Goal: Task Accomplishment & Management: Use online tool/utility

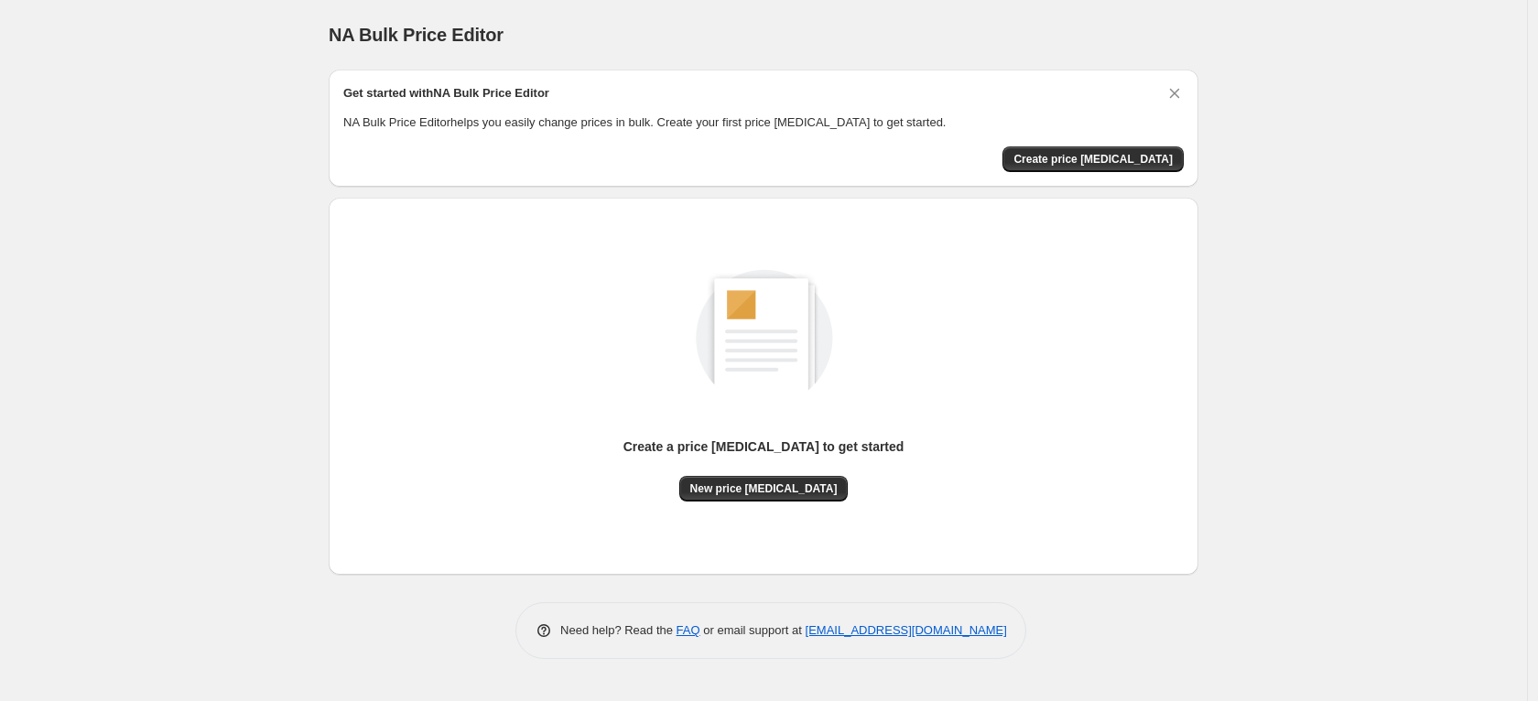
click at [62, 52] on div "NA Bulk Price Editor. This page is ready NA Bulk Price Editor Get started with …" at bounding box center [763, 350] width 1527 height 701
click at [1103, 155] on span "Create price [MEDICAL_DATA]" at bounding box center [1093, 159] width 159 height 15
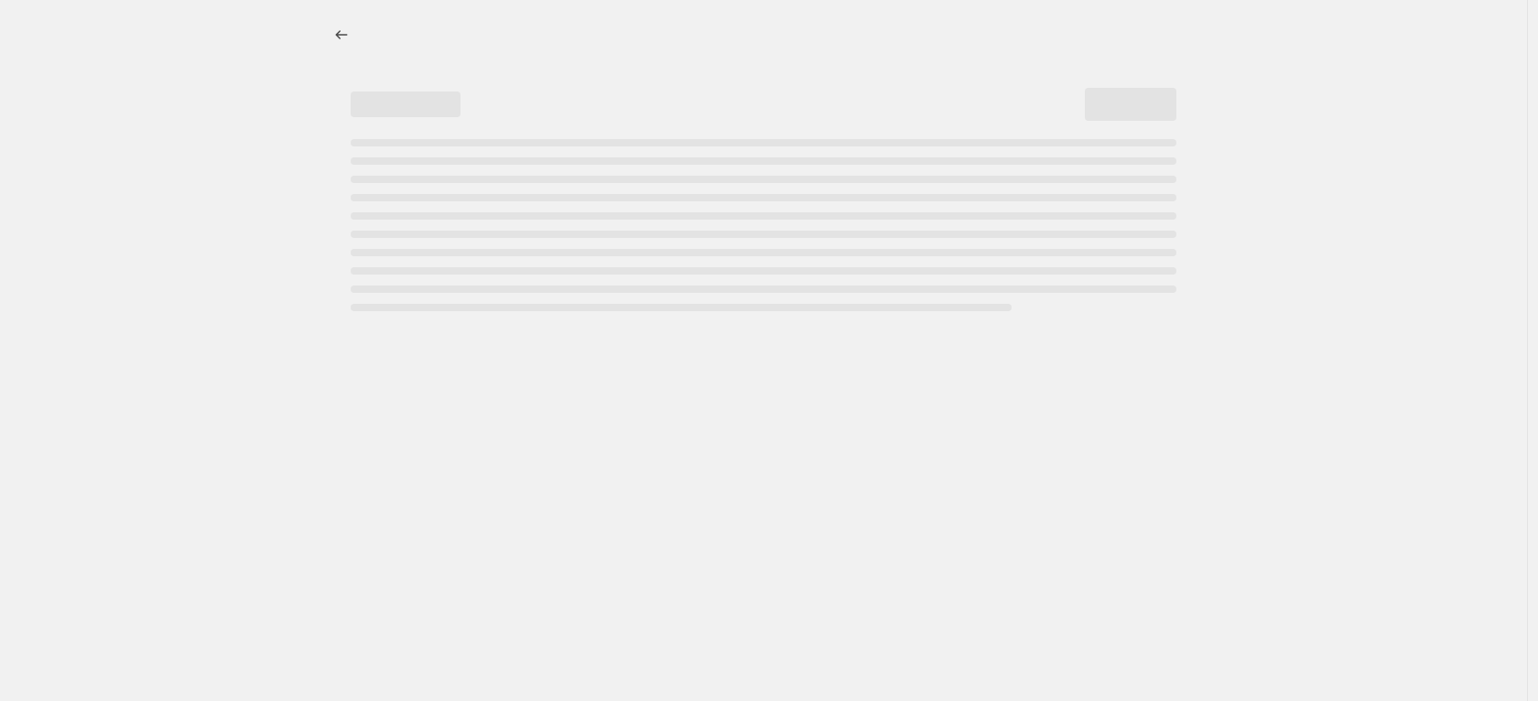
select select "percentage"
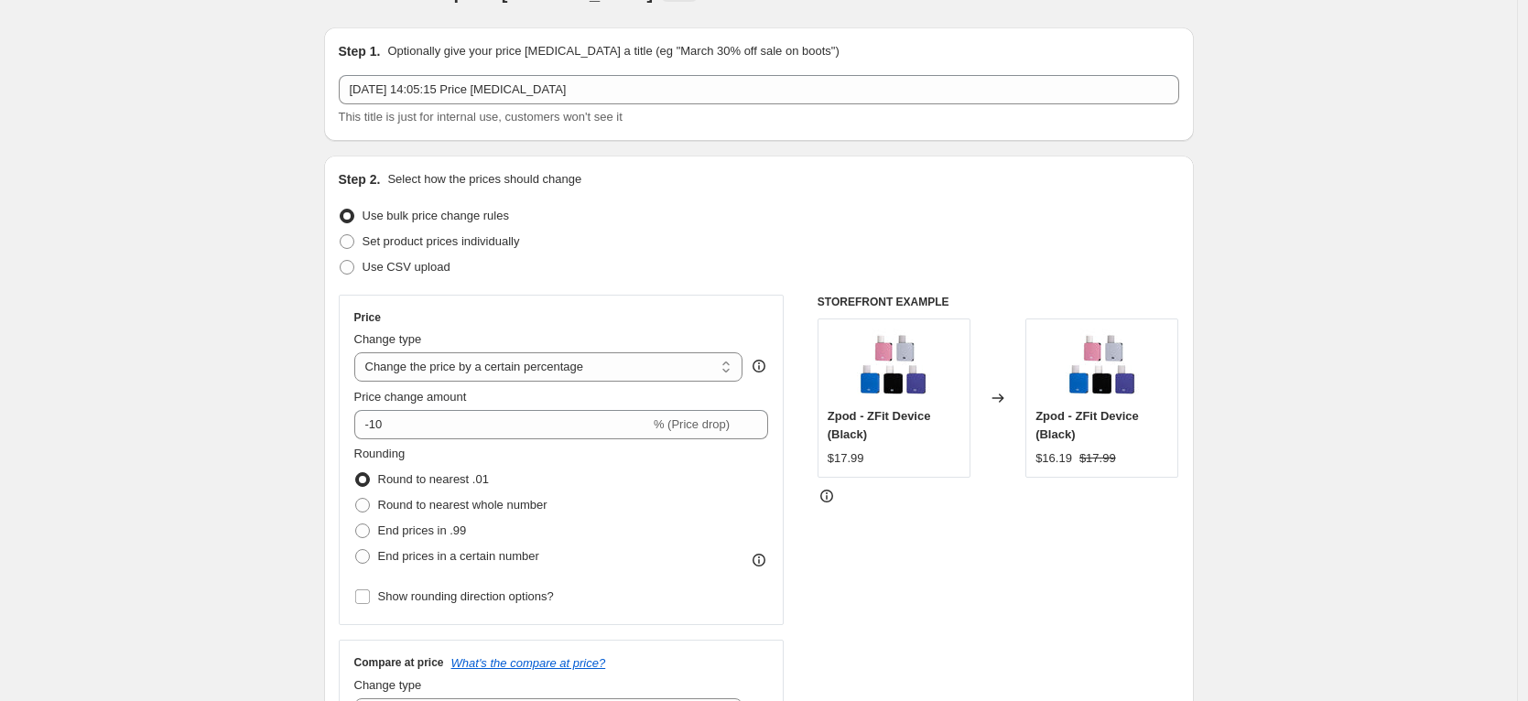
scroll to position [97, 0]
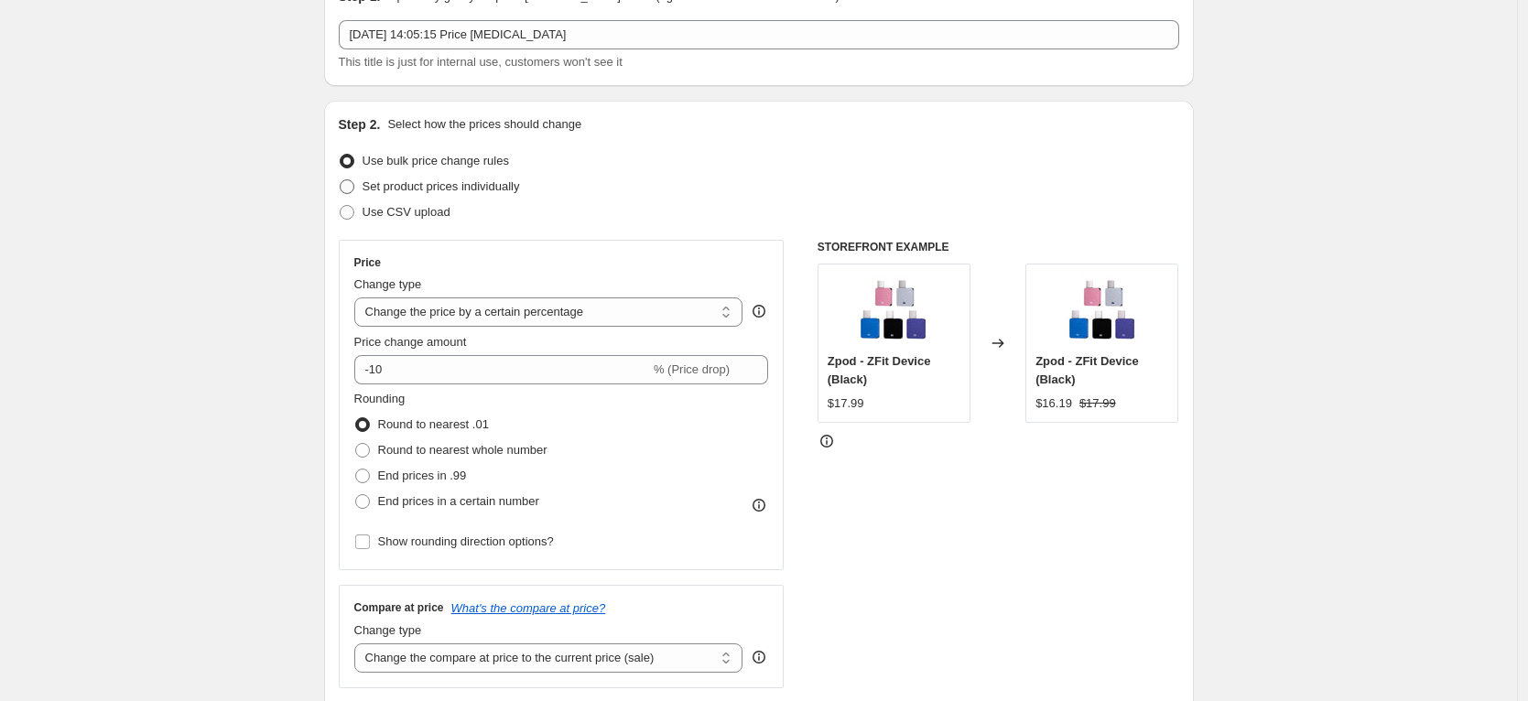
click at [407, 187] on span "Set product prices individually" at bounding box center [442, 186] width 158 height 14
click at [341, 180] on input "Set product prices individually" at bounding box center [340, 179] width 1 height 1
radio input "true"
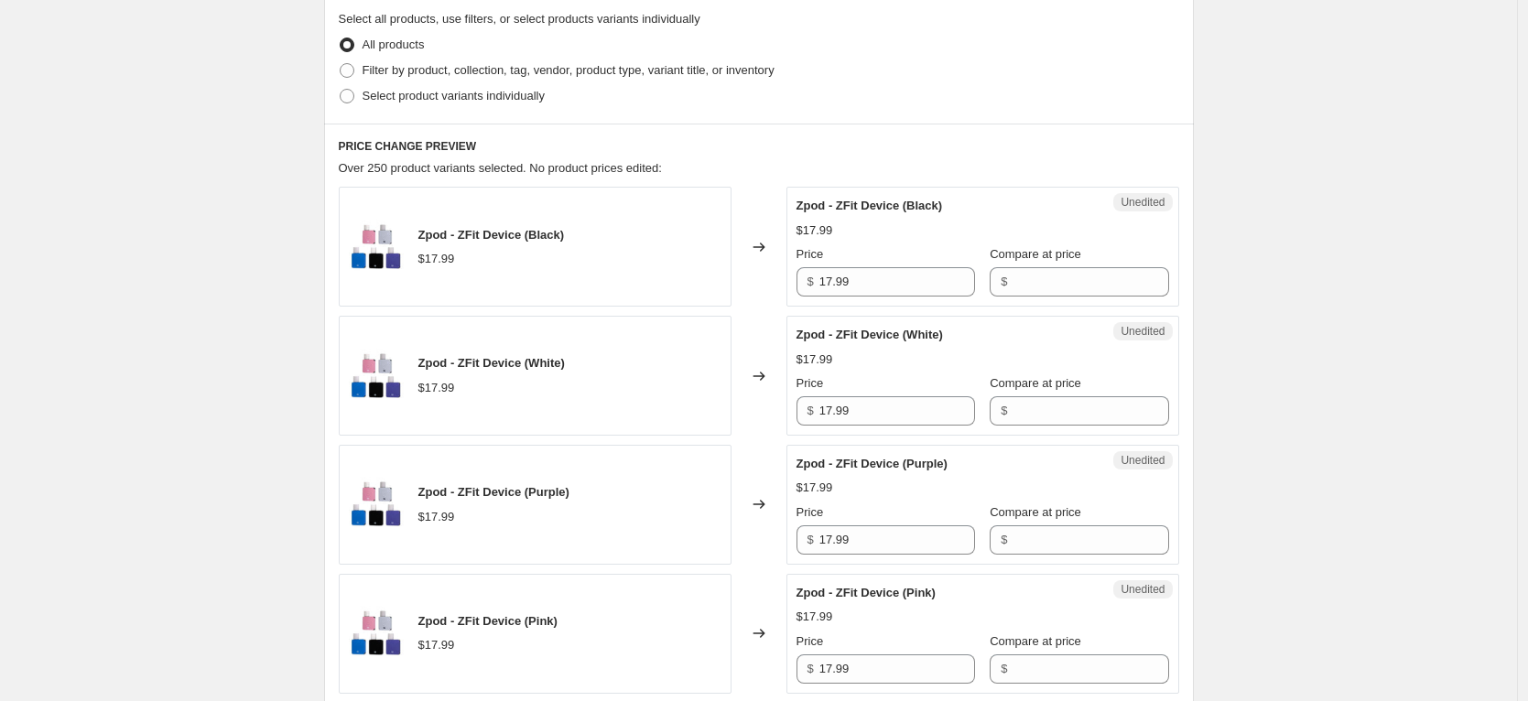
scroll to position [146, 0]
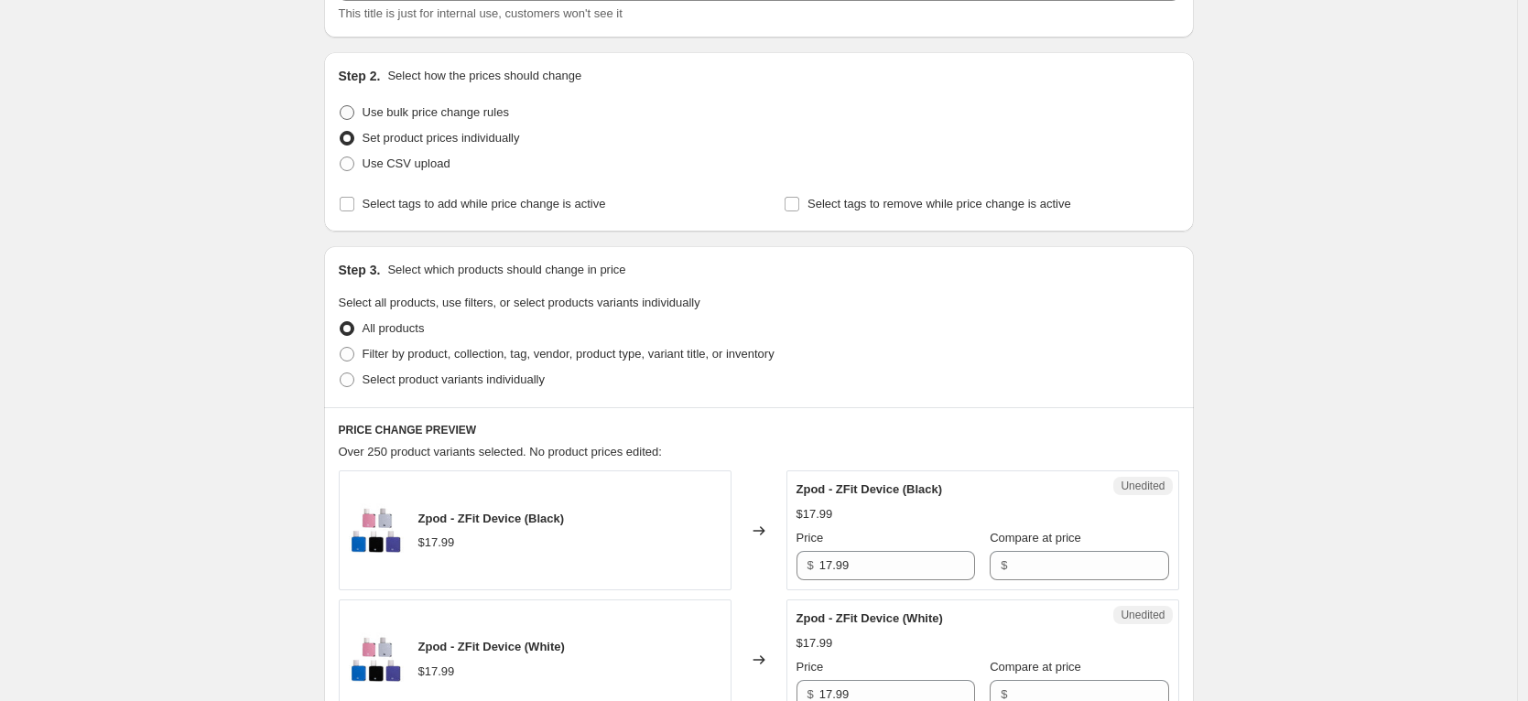
click at [354, 112] on span at bounding box center [347, 112] width 15 height 15
click at [341, 106] on input "Use bulk price change rules" at bounding box center [340, 105] width 1 height 1
radio input "true"
select select "percentage"
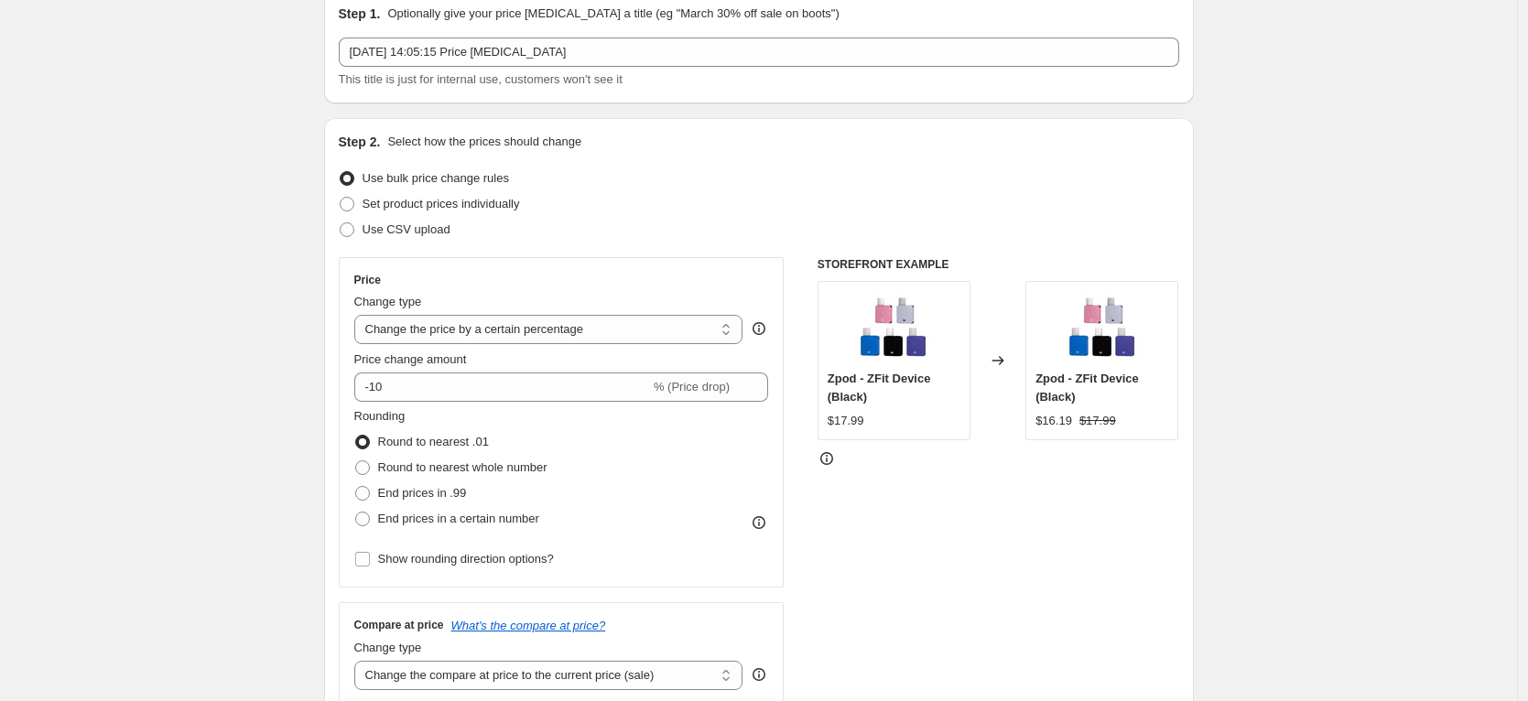
scroll to position [83, 0]
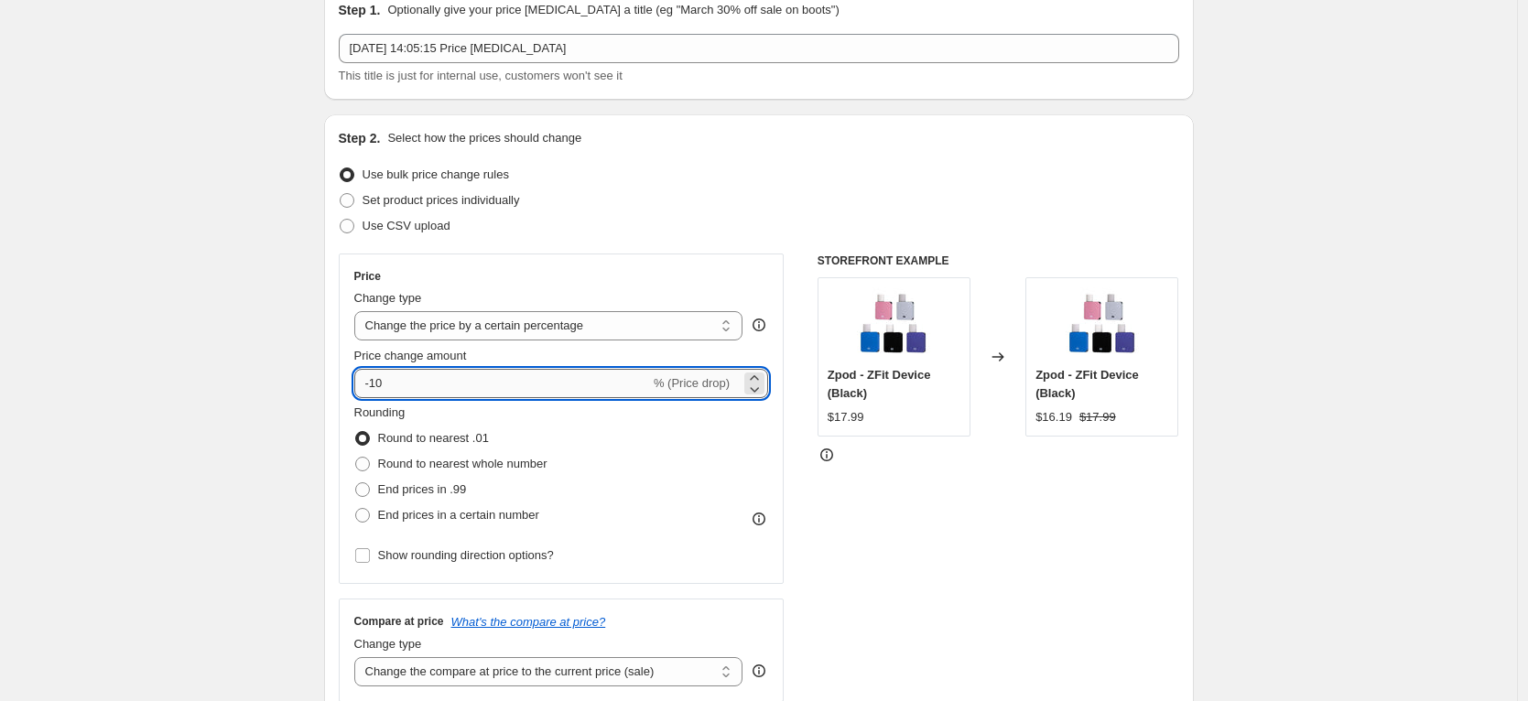
click at [417, 387] on input "-10" at bounding box center [502, 383] width 296 height 29
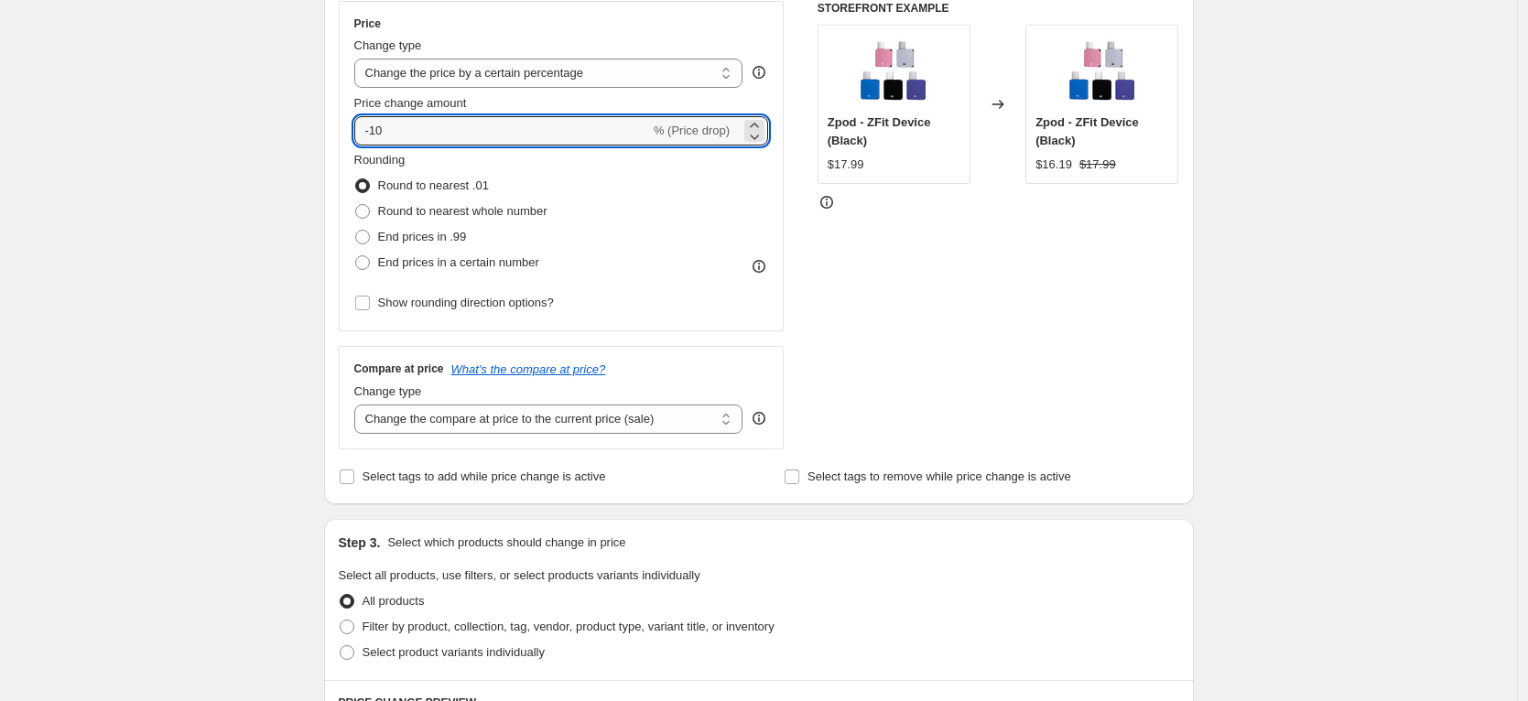
scroll to position [374, 0]
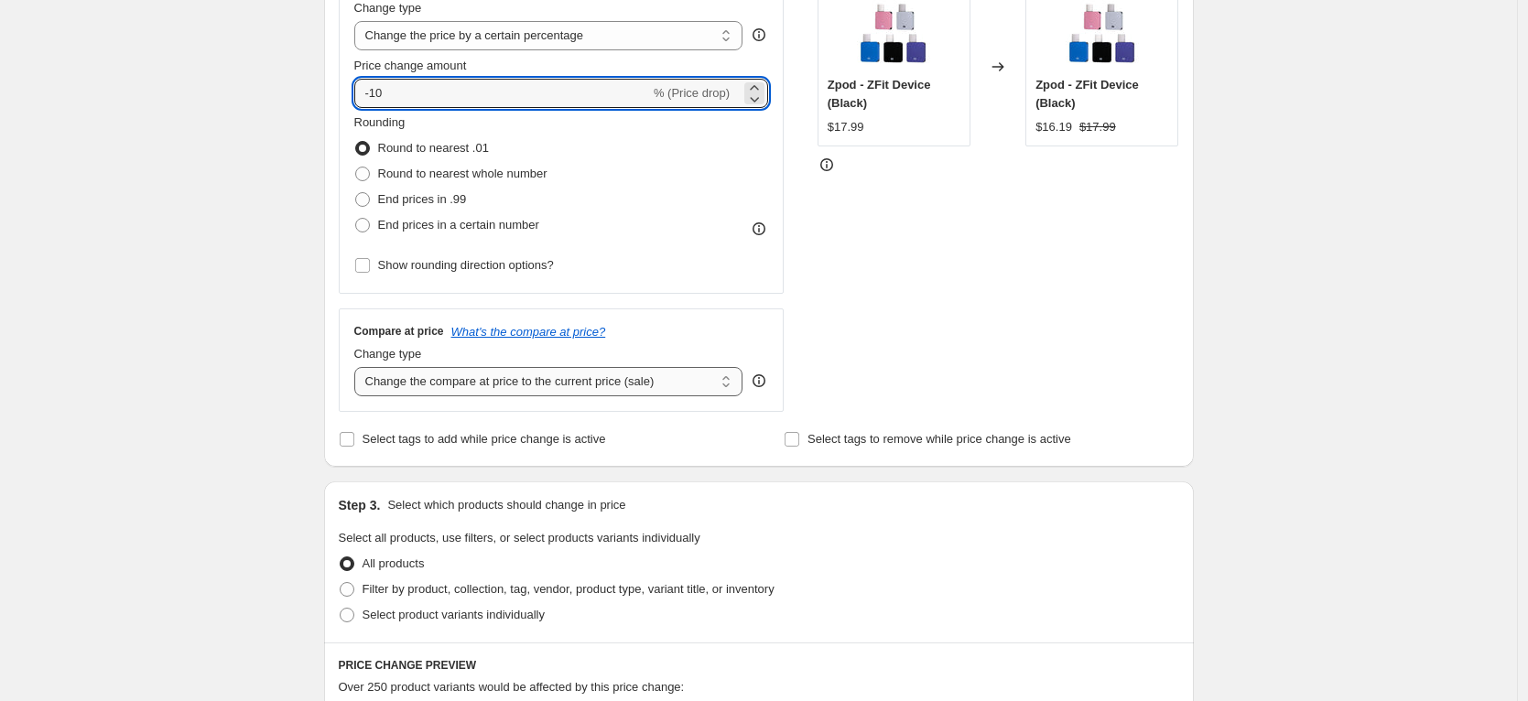
click at [565, 382] on select "Change the compare at price to the current price (sale) Change the compare at p…" at bounding box center [548, 381] width 389 height 29
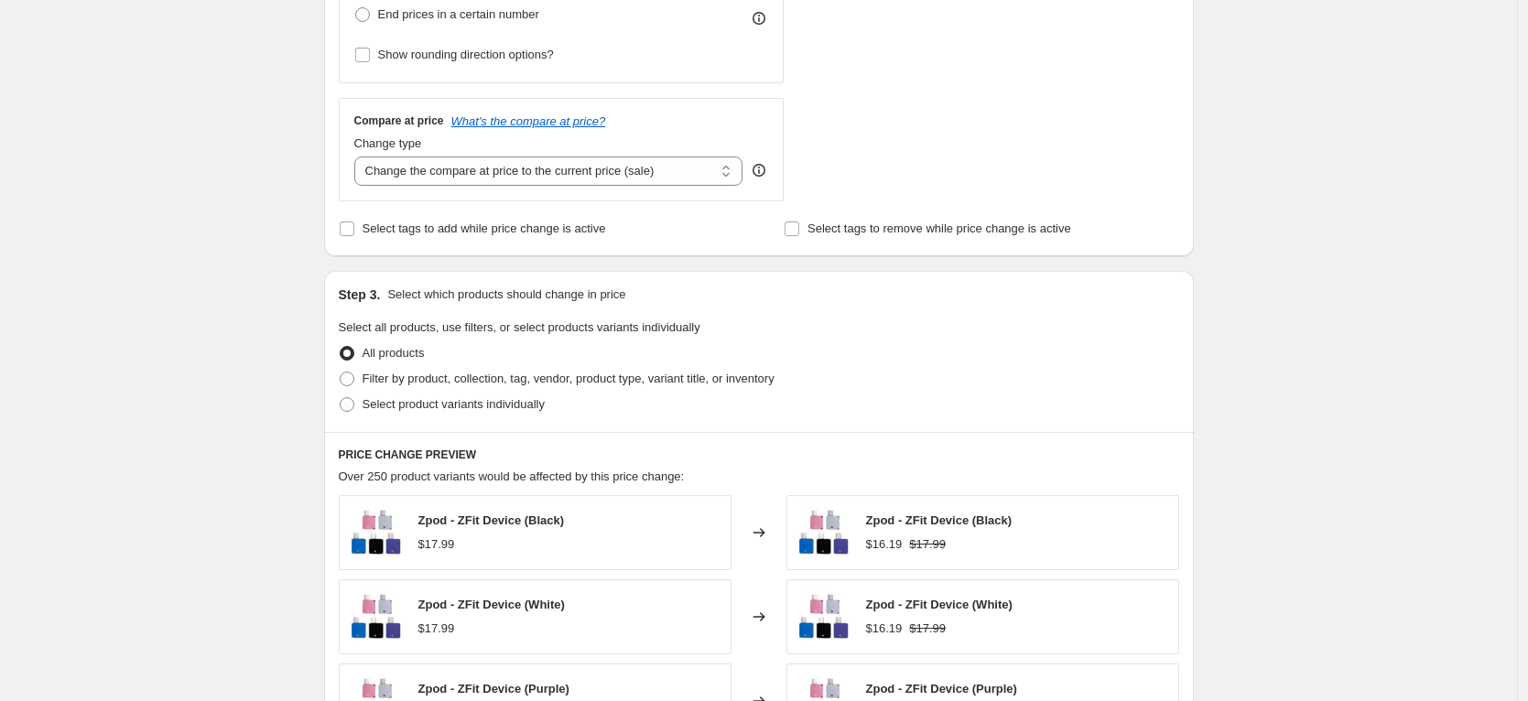
scroll to position [688, 0]
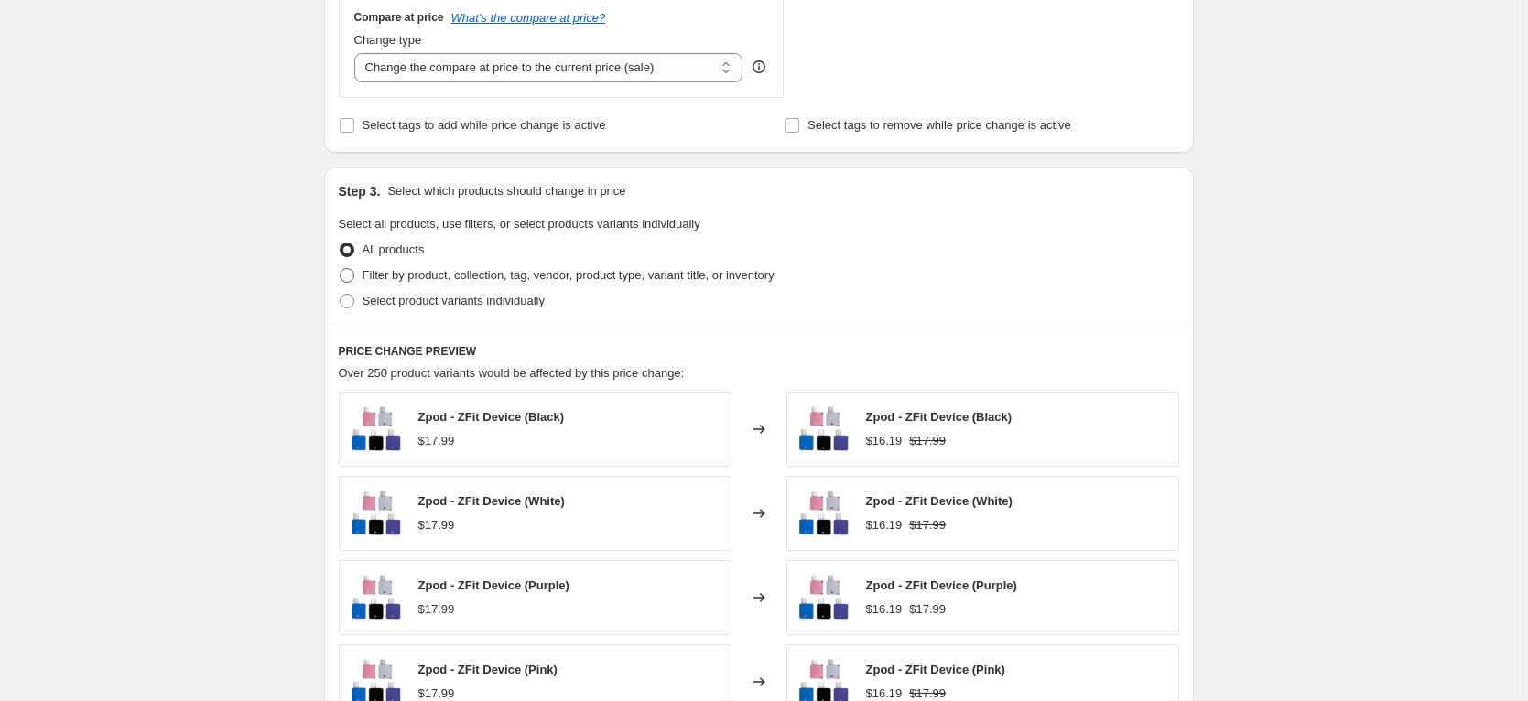
click at [399, 277] on span "Filter by product, collection, tag, vendor, product type, variant title, or inv…" at bounding box center [569, 275] width 412 height 14
click at [341, 269] on input "Filter by product, collection, tag, vendor, product type, variant title, or inv…" at bounding box center [340, 268] width 1 height 1
radio input "true"
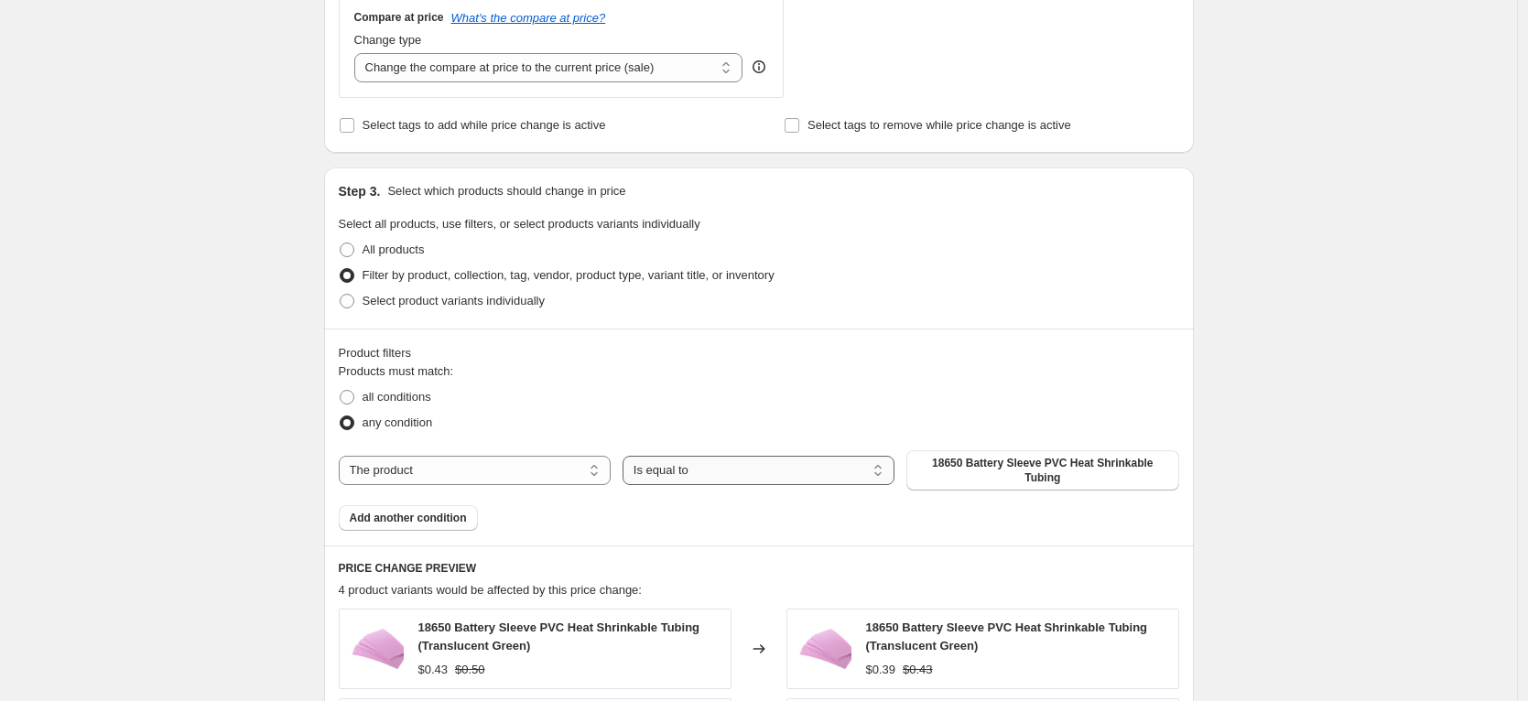
click at [812, 470] on select "Is equal to Is not equal to" at bounding box center [759, 470] width 272 height 29
click at [400, 398] on span "all conditions" at bounding box center [397, 397] width 69 height 14
click at [341, 391] on input "all conditions" at bounding box center [340, 390] width 1 height 1
radio input "true"
click at [503, 466] on select "The product The product's collection The product's tag The product's vendor The…" at bounding box center [475, 470] width 272 height 29
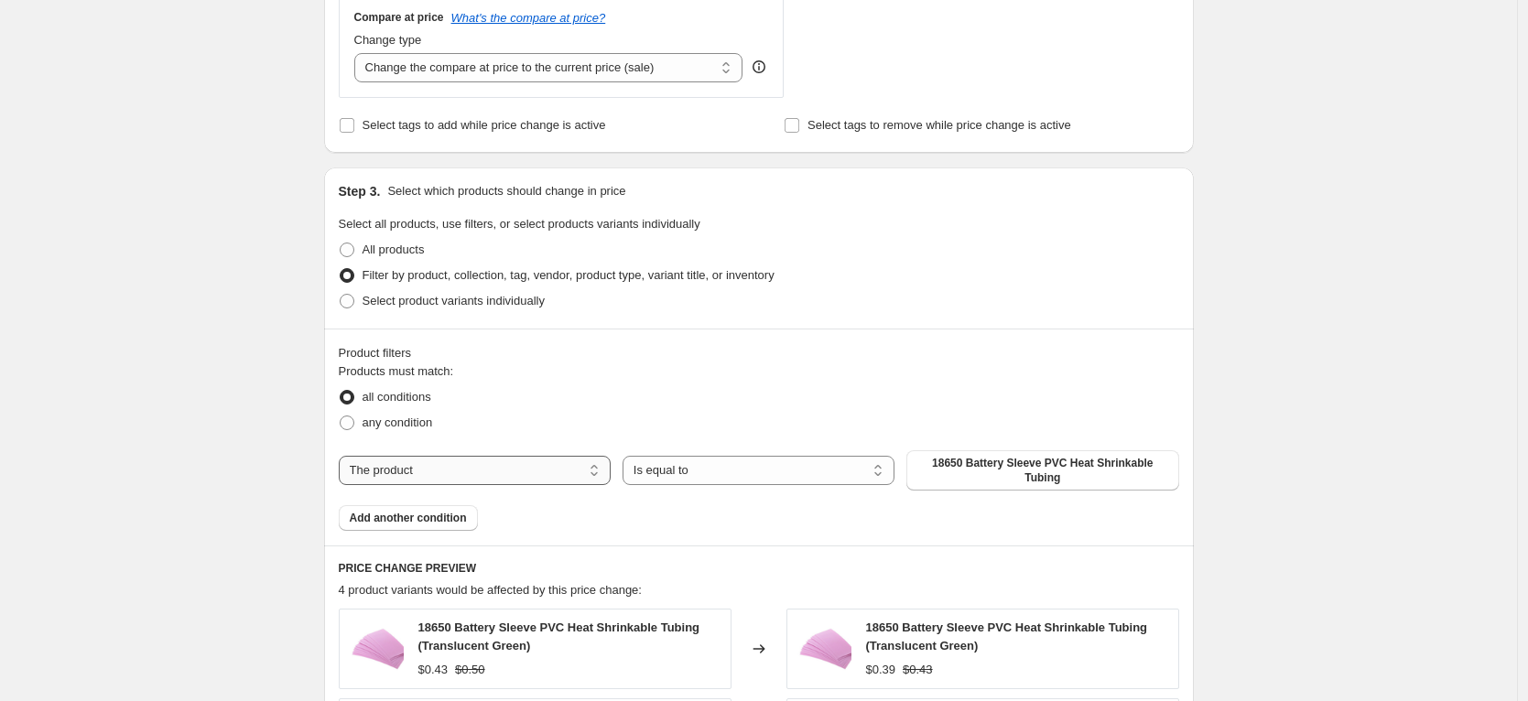
select select "collection"
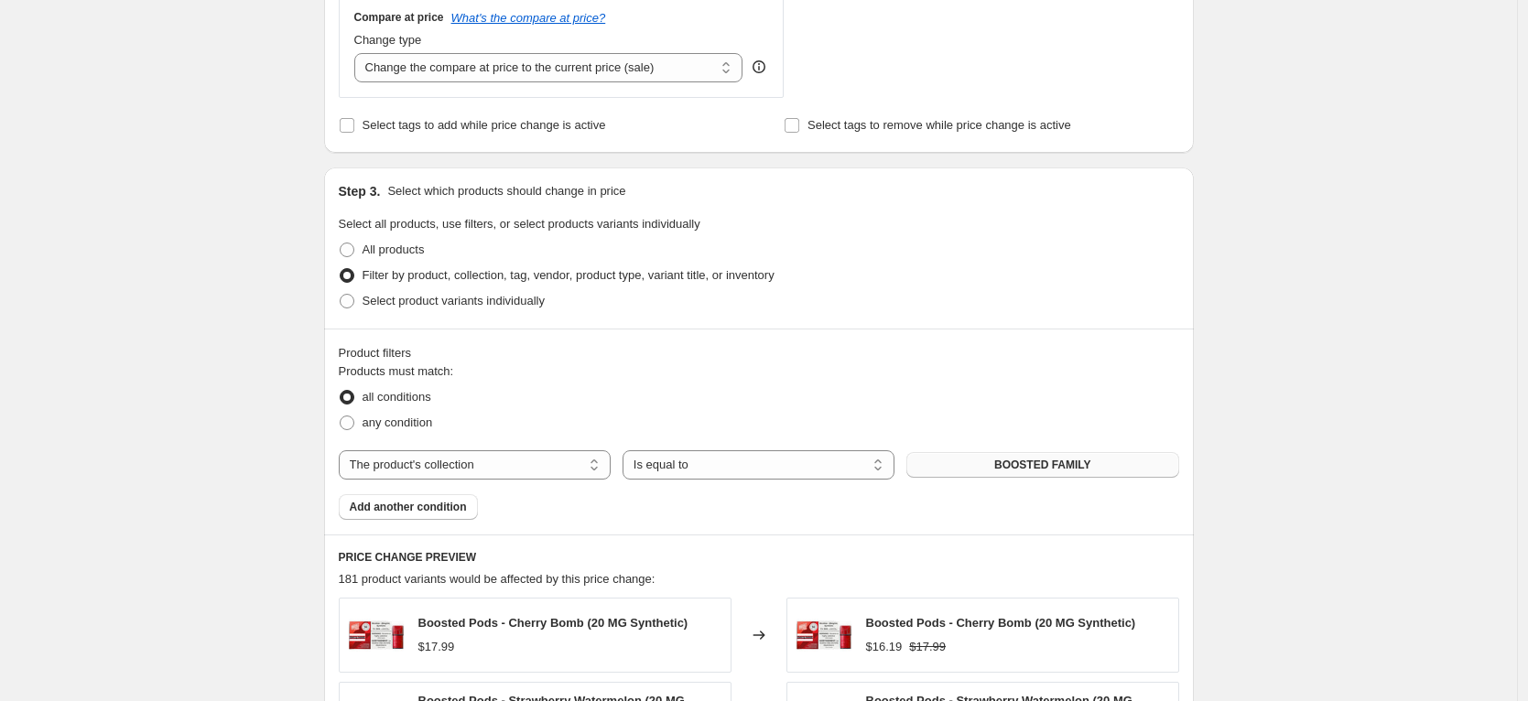
click at [1004, 462] on span "BOOSTED FAMILY" at bounding box center [1043, 465] width 97 height 15
click at [1069, 462] on span "BOOSTED FAMILY" at bounding box center [1043, 465] width 97 height 15
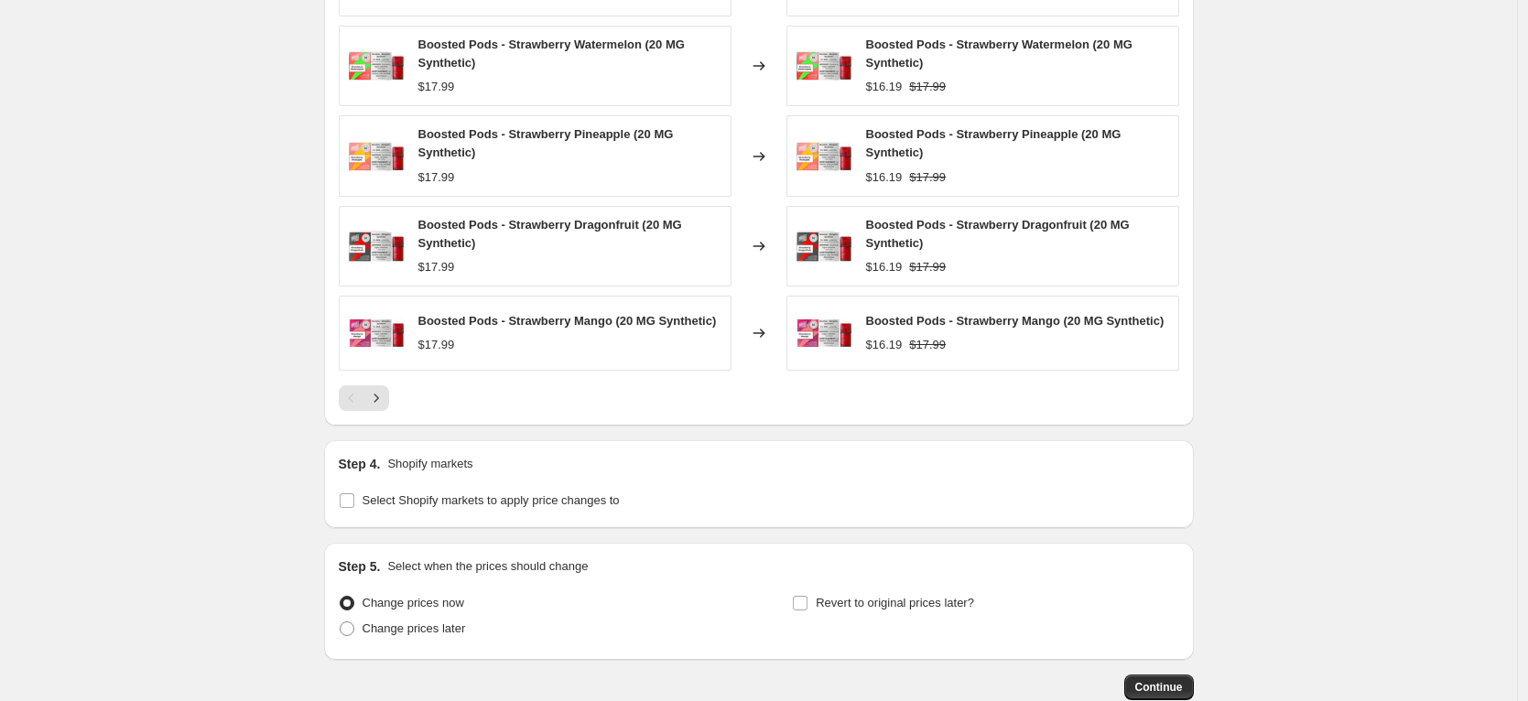
scroll to position [1462, 0]
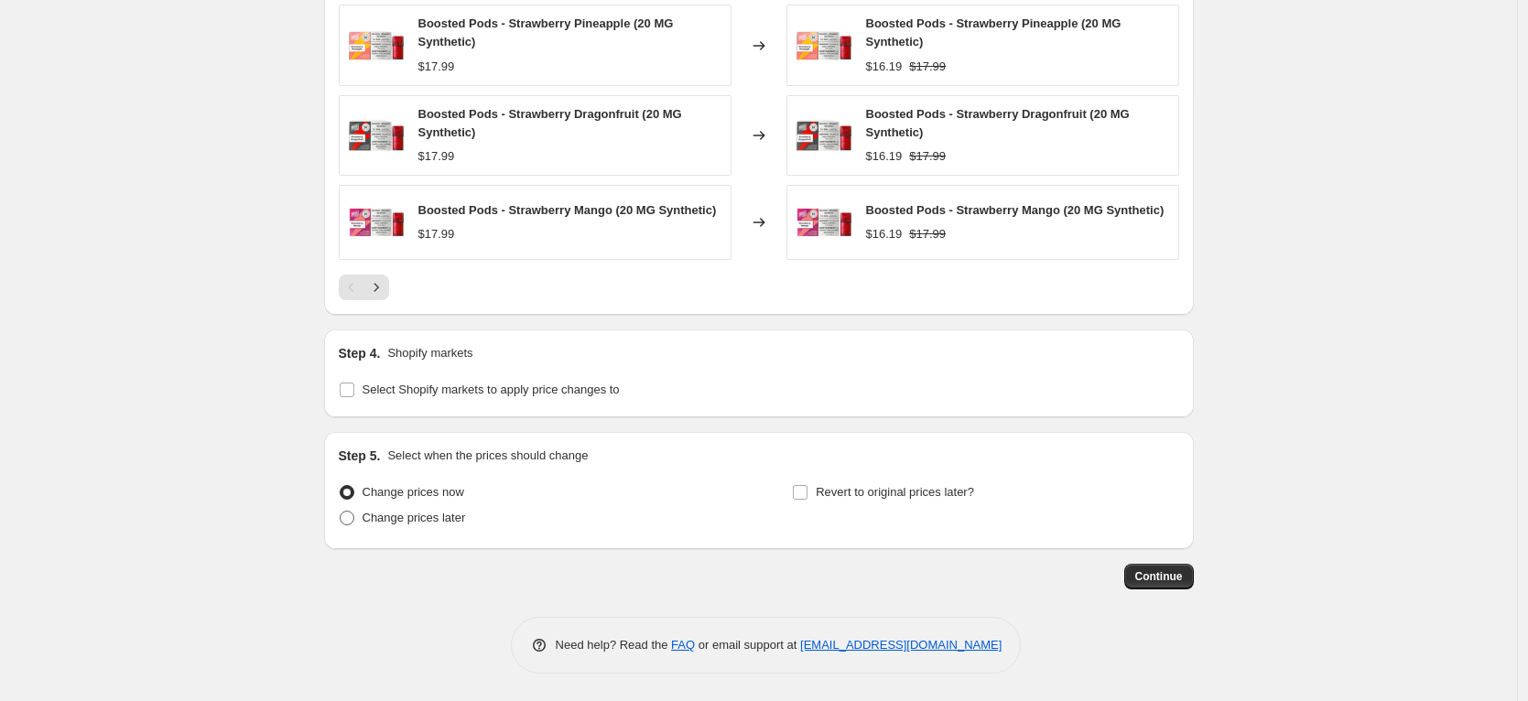
click at [421, 518] on span "Change prices later" at bounding box center [414, 518] width 103 height 14
click at [341, 512] on input "Change prices later" at bounding box center [340, 511] width 1 height 1
radio input "true"
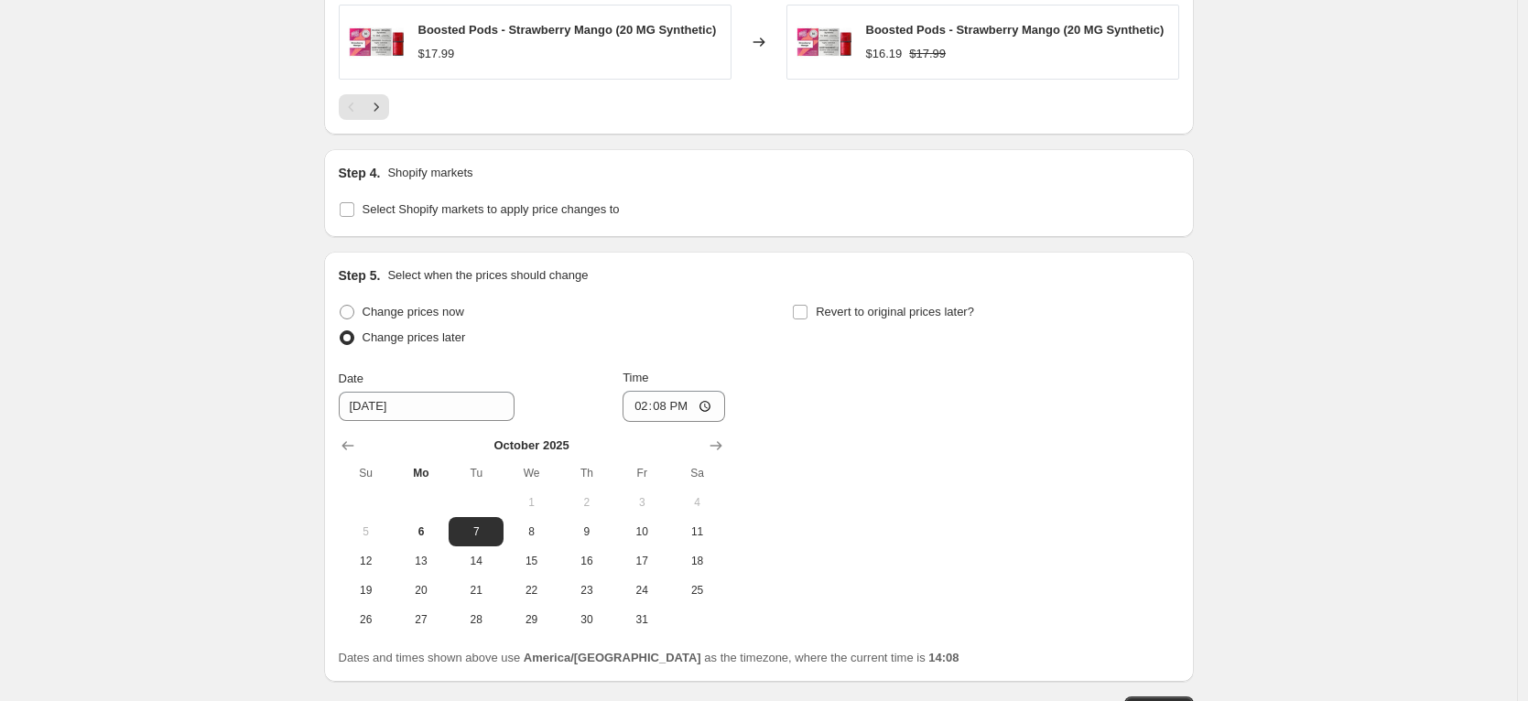
scroll to position [1668, 0]
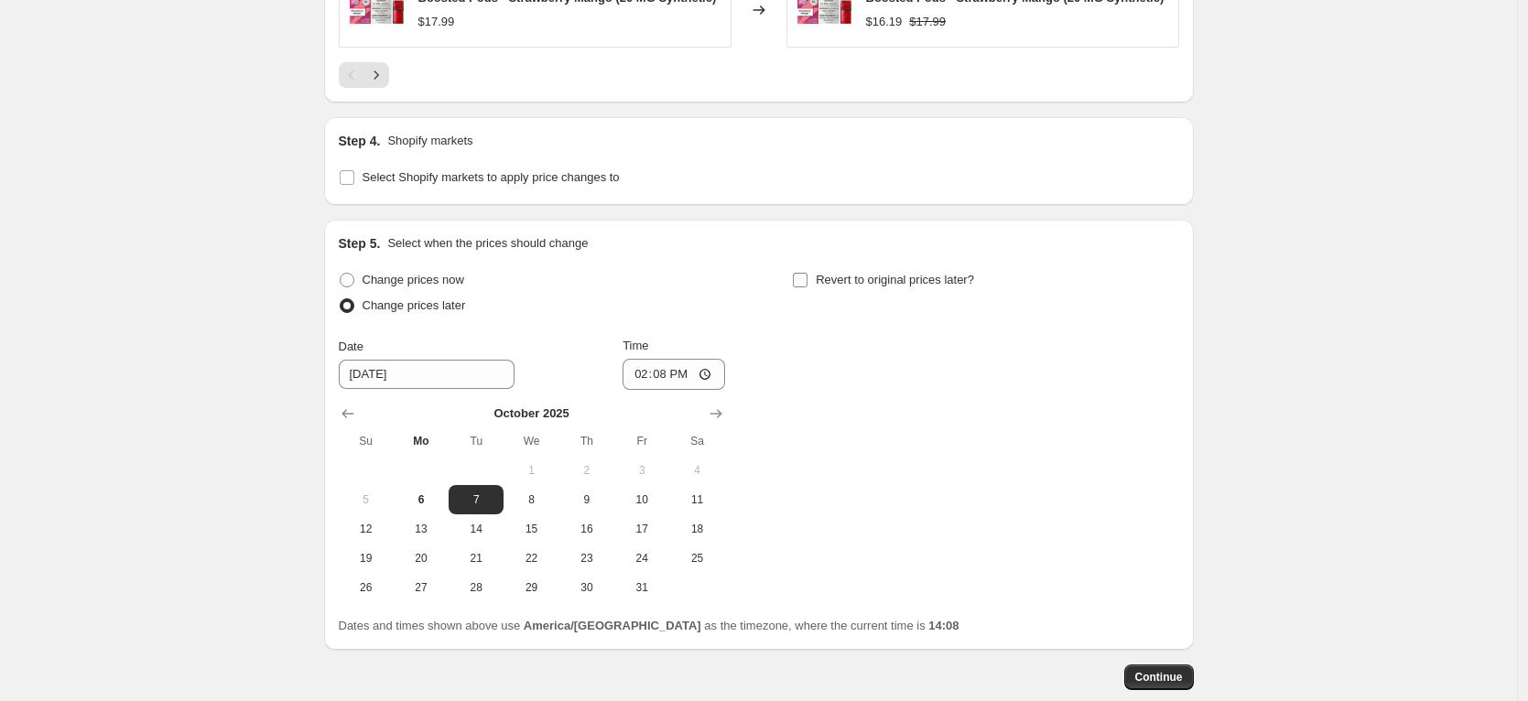
click at [808, 288] on input "Revert to original prices later?" at bounding box center [800, 280] width 15 height 15
checkbox input "true"
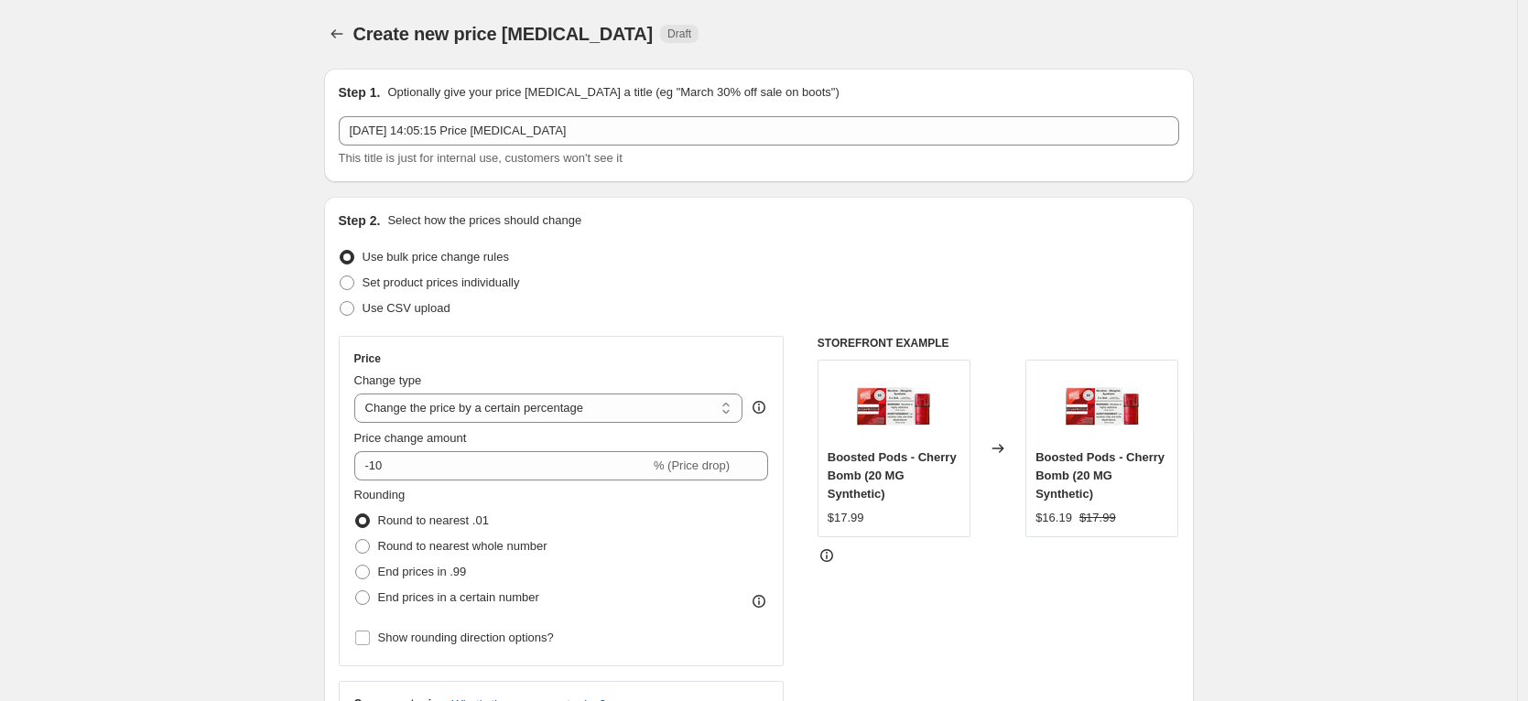
scroll to position [0, 0]
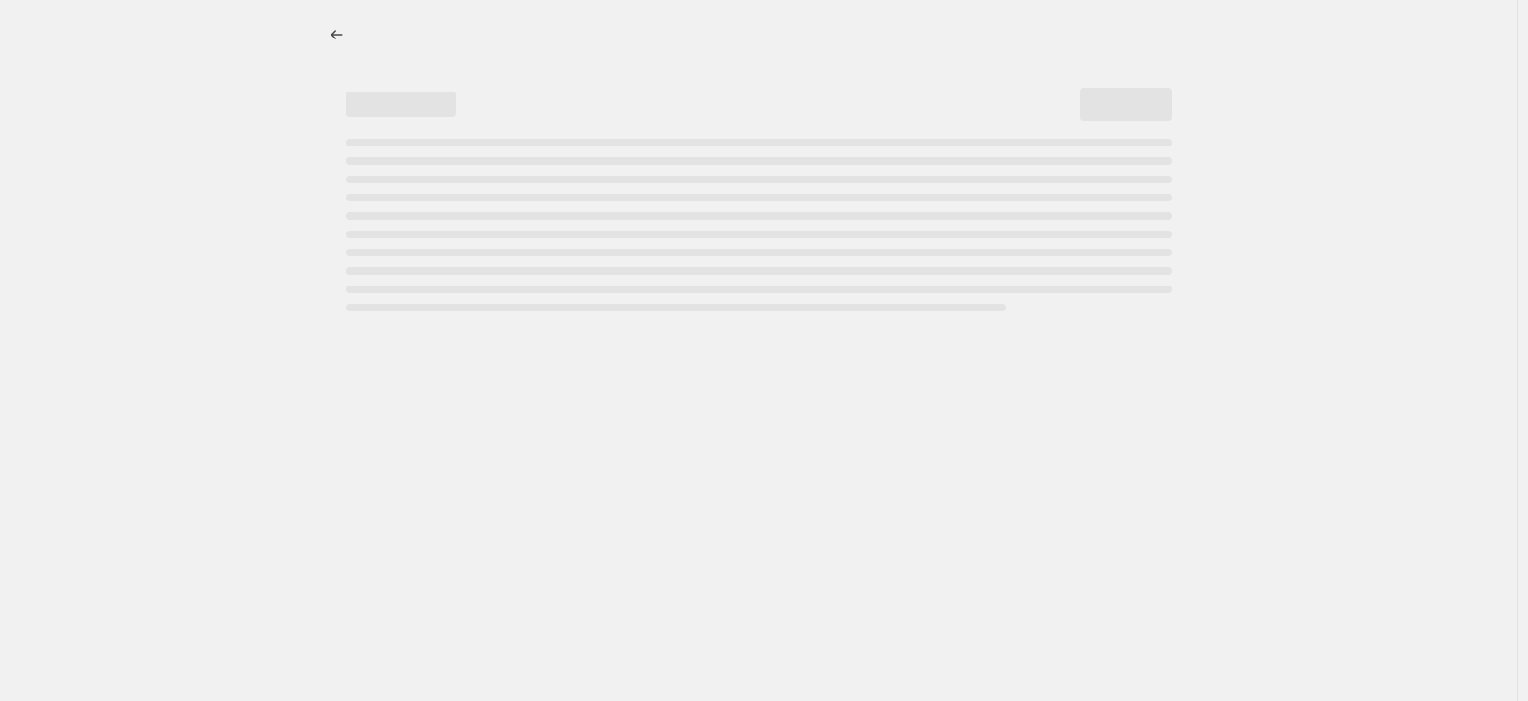
select select "percentage"
